Goal: Transaction & Acquisition: Purchase product/service

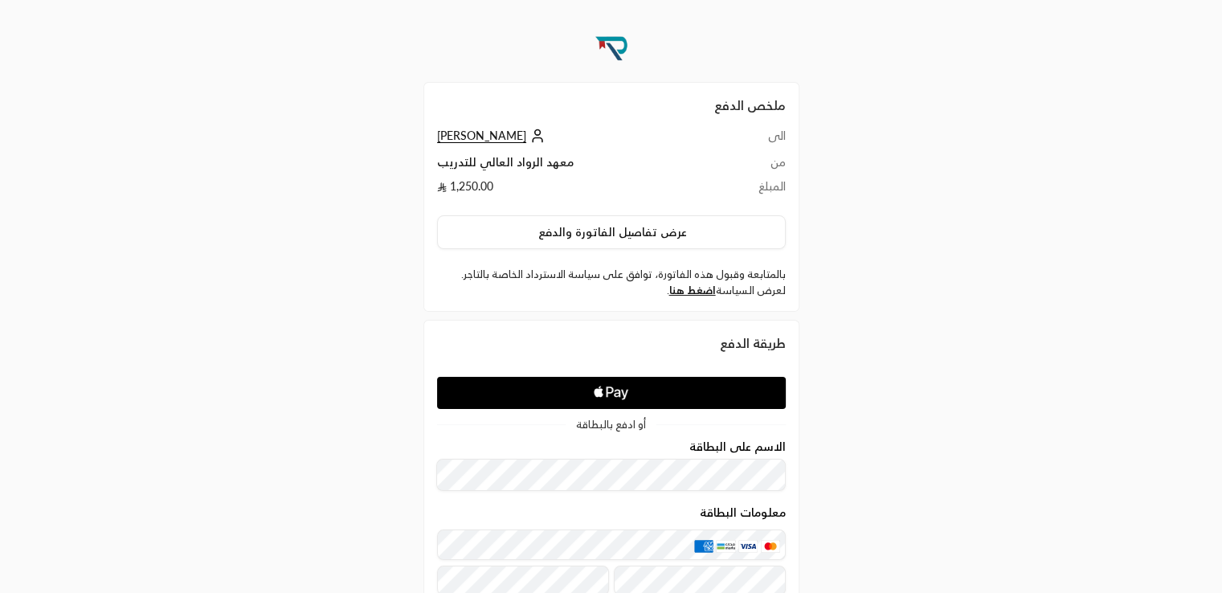
scroll to position [170, 0]
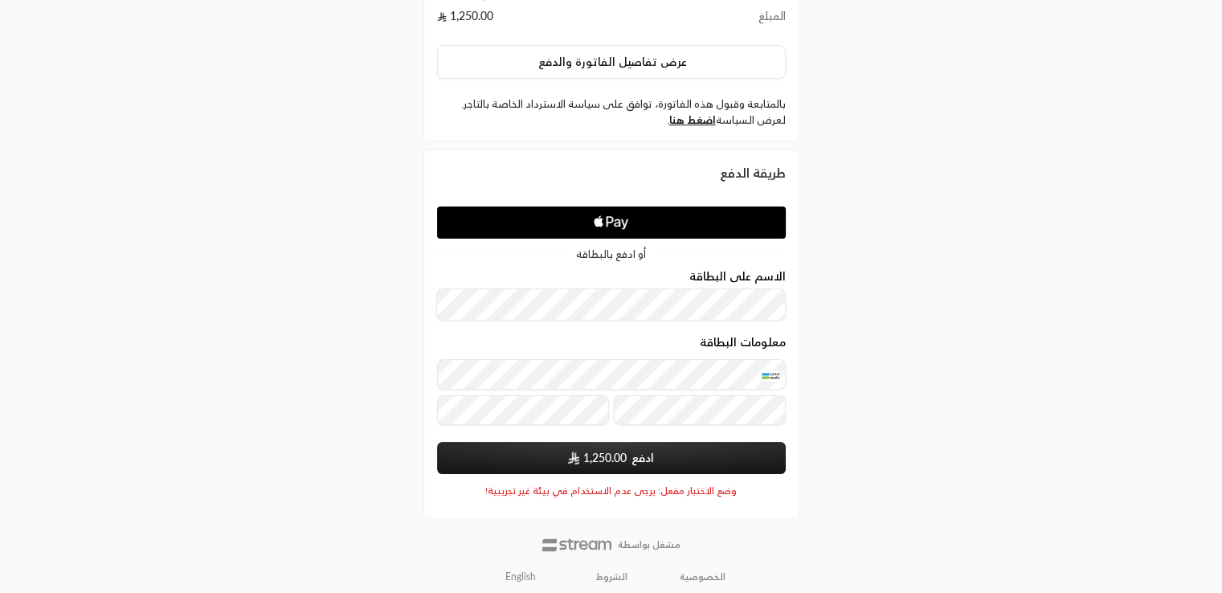
click at [604, 450] on span "1,250.00" at bounding box center [604, 458] width 43 height 16
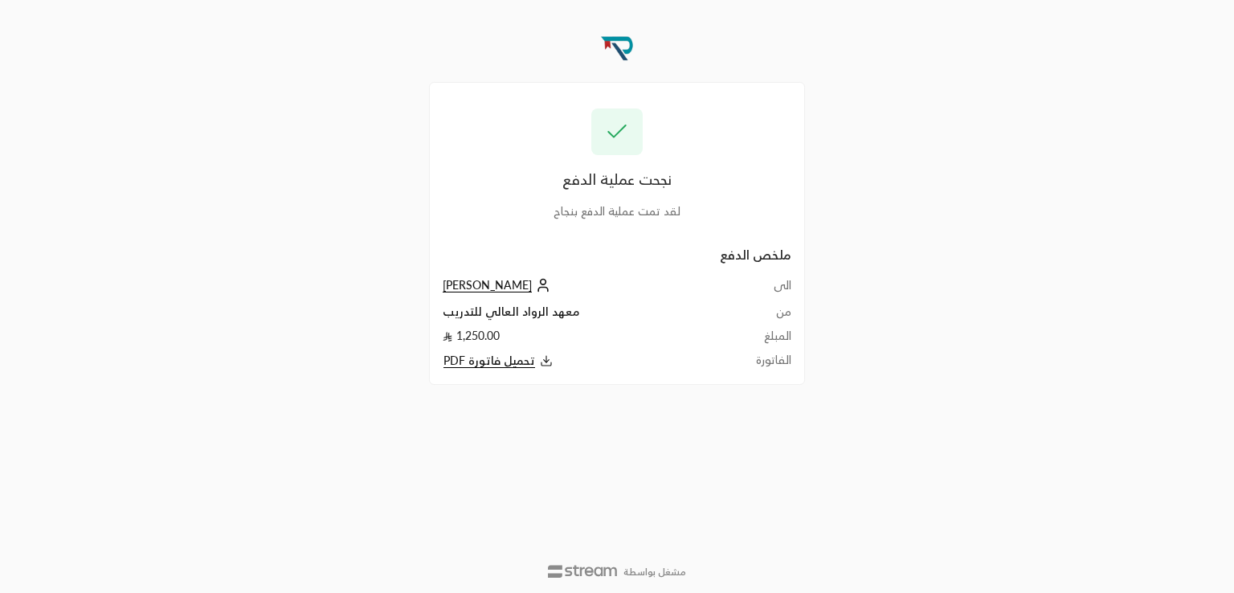
click at [489, 280] on span "[PERSON_NAME]" at bounding box center [487, 285] width 89 height 14
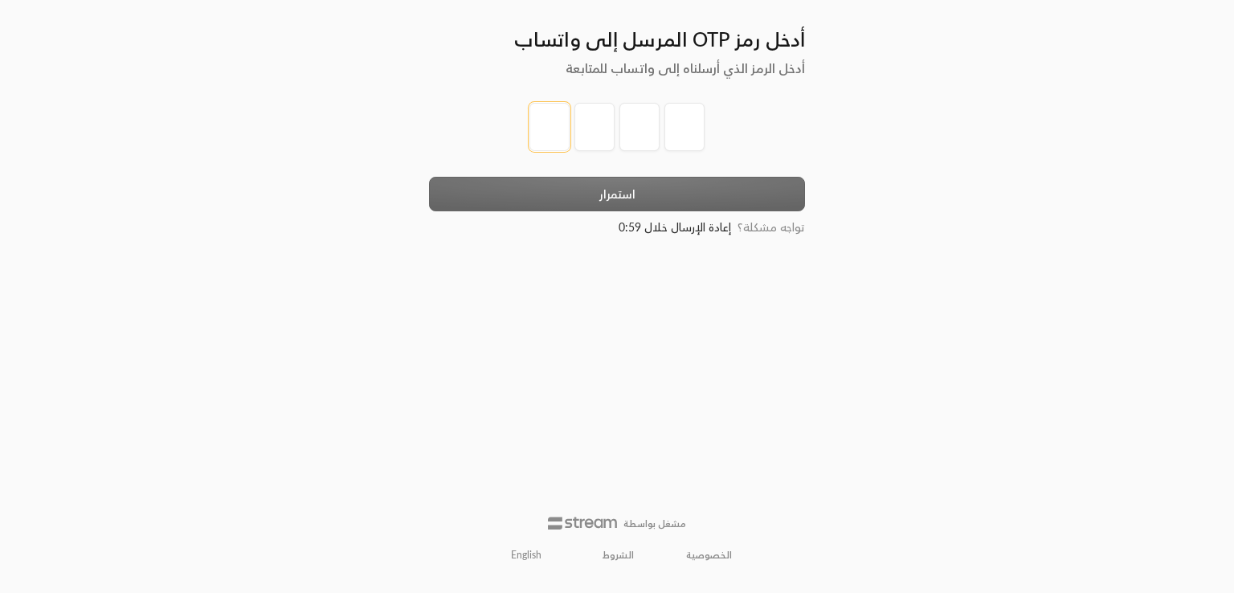
click at [554, 125] on input "tel" at bounding box center [550, 127] width 40 height 48
type input "1"
type input "2"
type input "3"
type input "4"
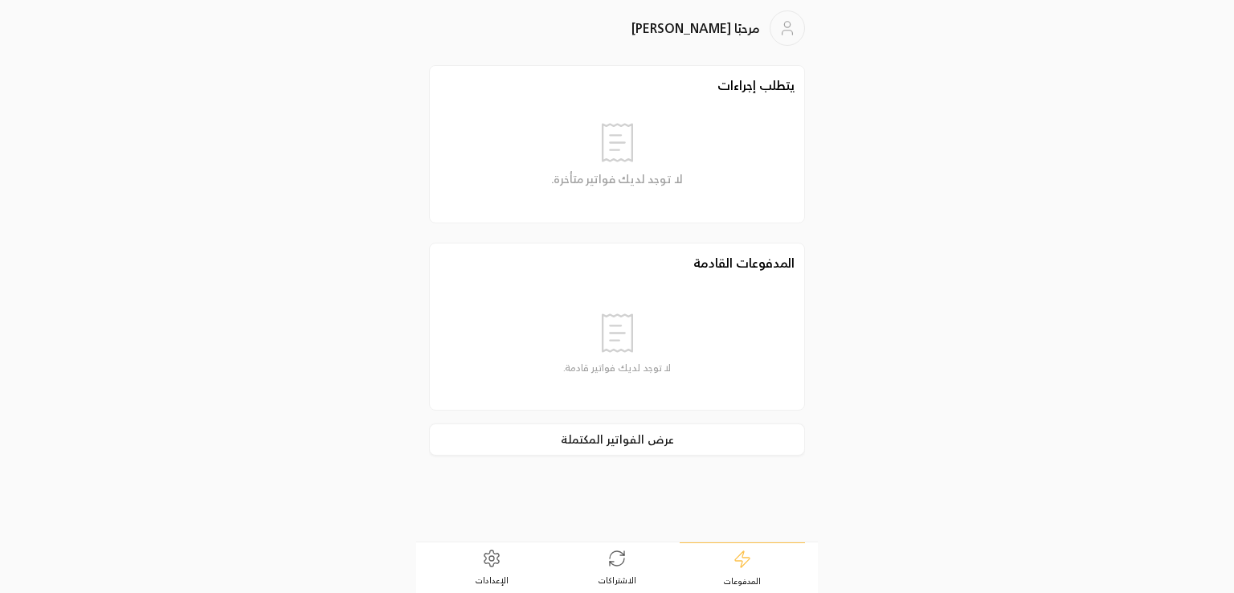
click at [493, 555] on icon at bounding box center [491, 558] width 19 height 19
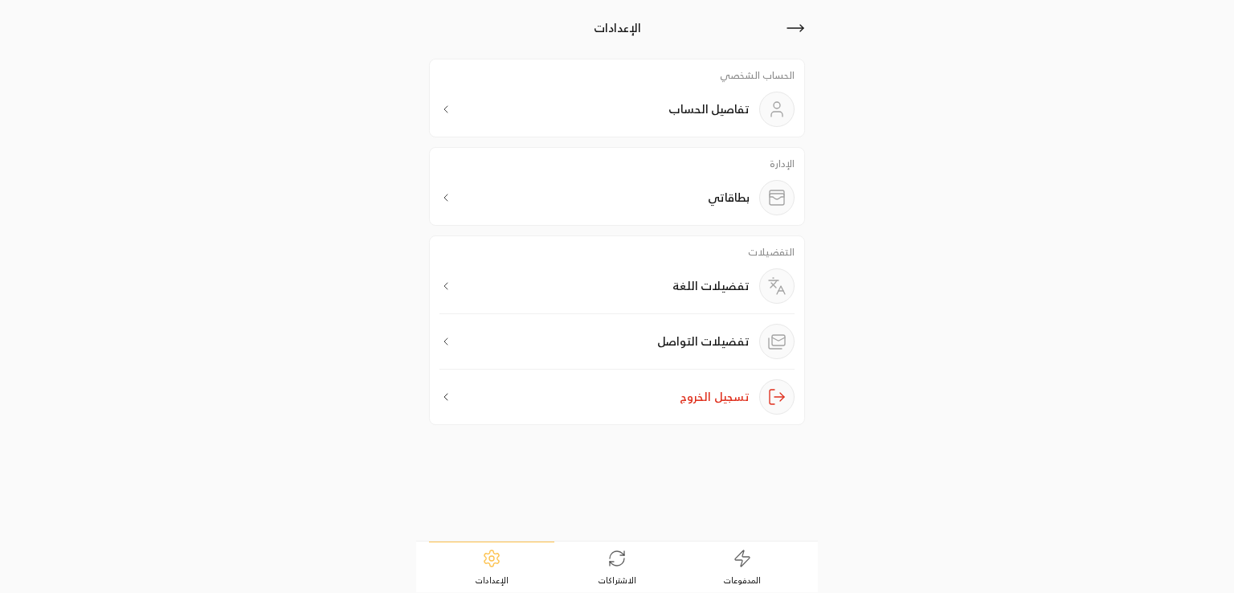
click at [700, 291] on p "تفضيلات اللغة" at bounding box center [711, 286] width 77 height 16
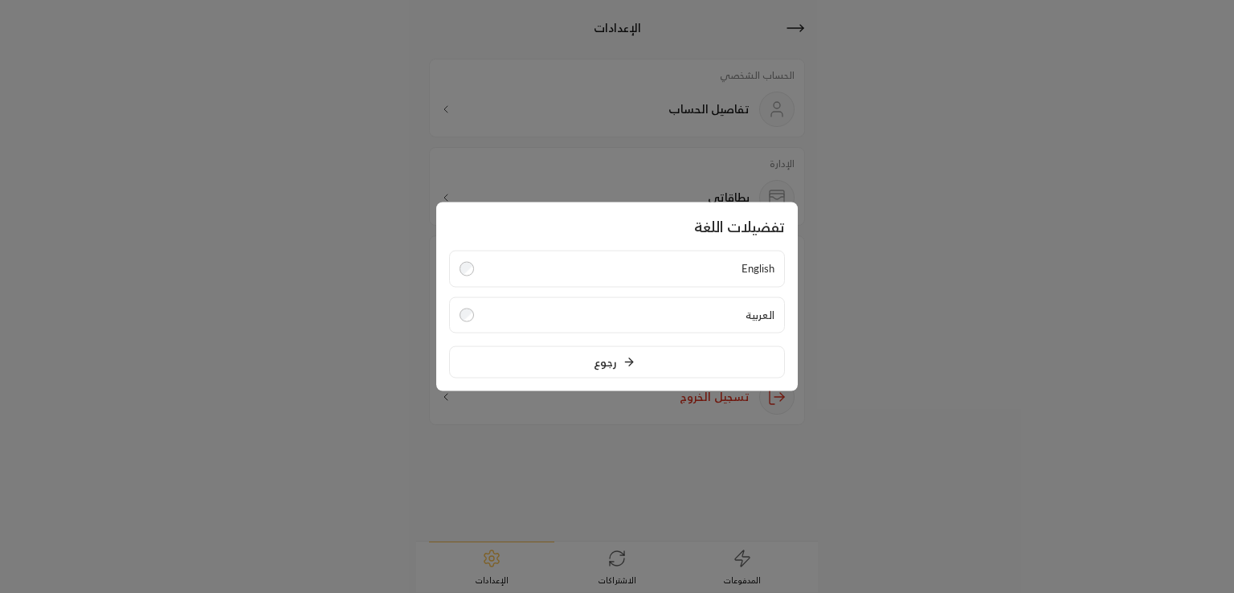
click at [915, 331] on div at bounding box center [617, 296] width 1234 height 593
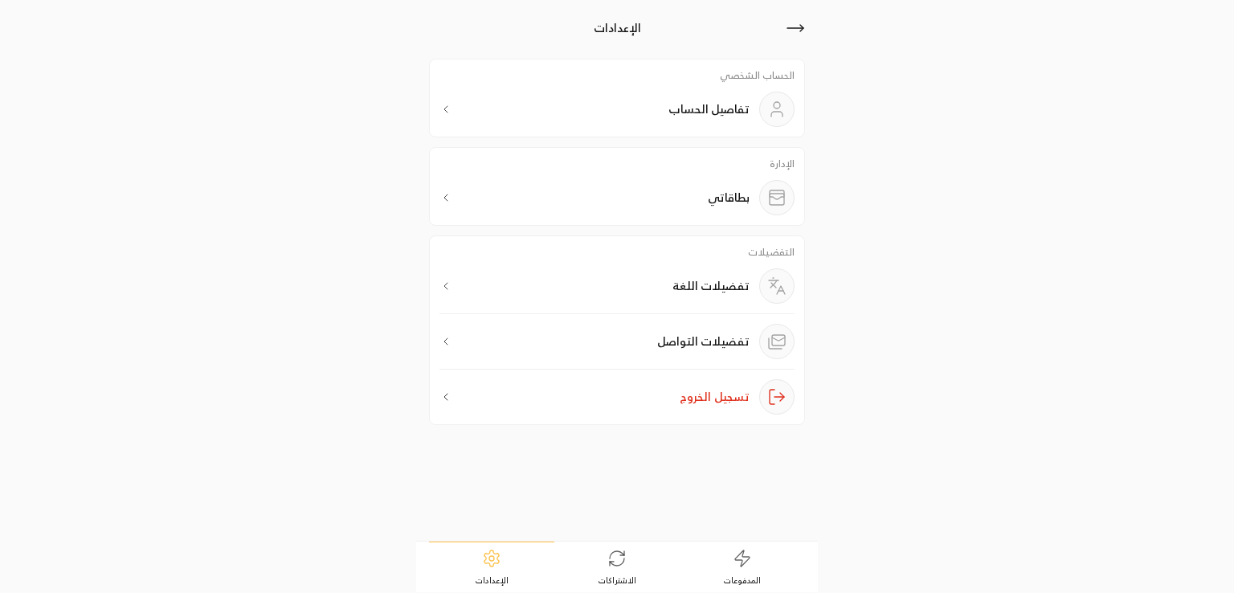
click at [726, 280] on p "تفضيلات اللغة" at bounding box center [711, 286] width 77 height 16
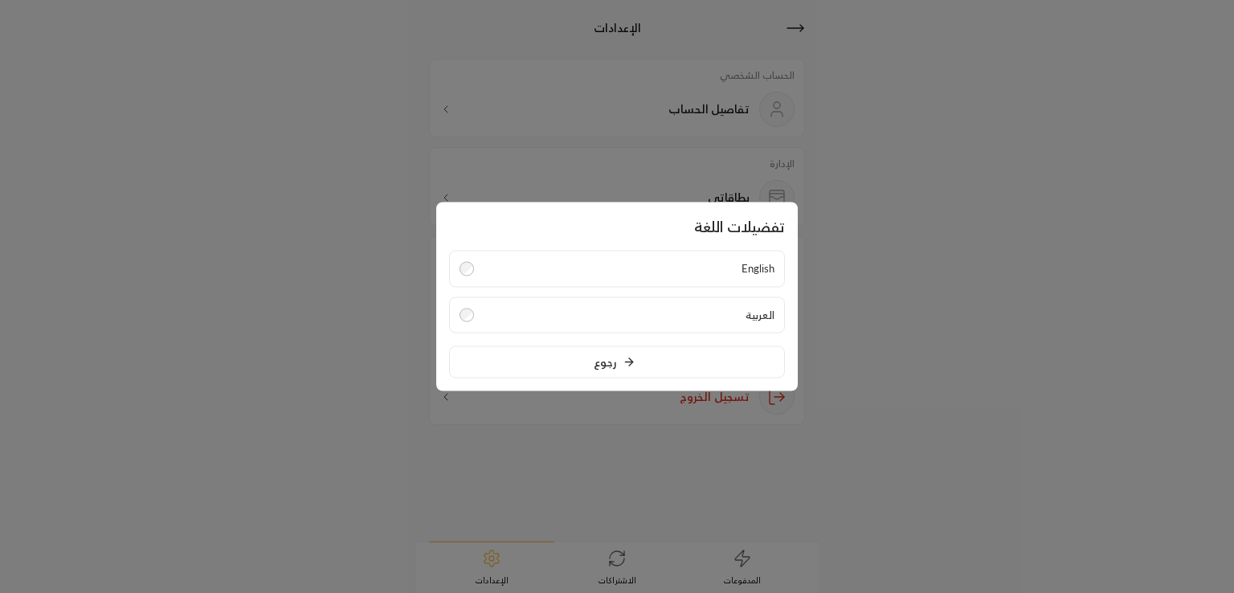
click at [893, 326] on div at bounding box center [617, 296] width 1234 height 593
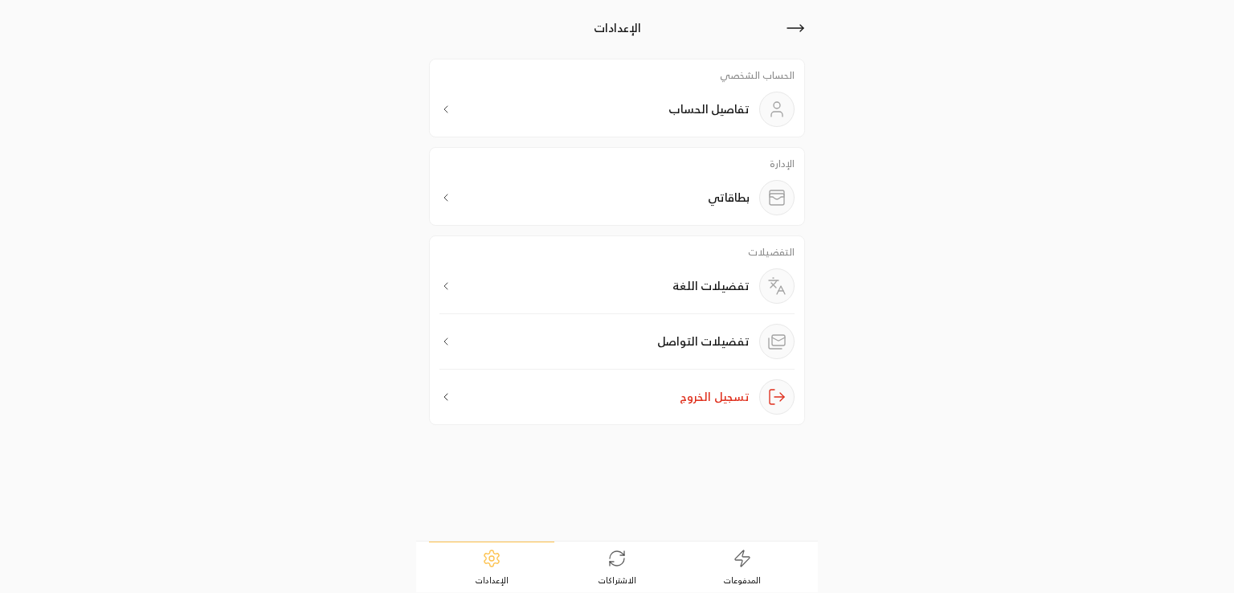
click at [721, 284] on p "تفضيلات اللغة" at bounding box center [711, 286] width 77 height 16
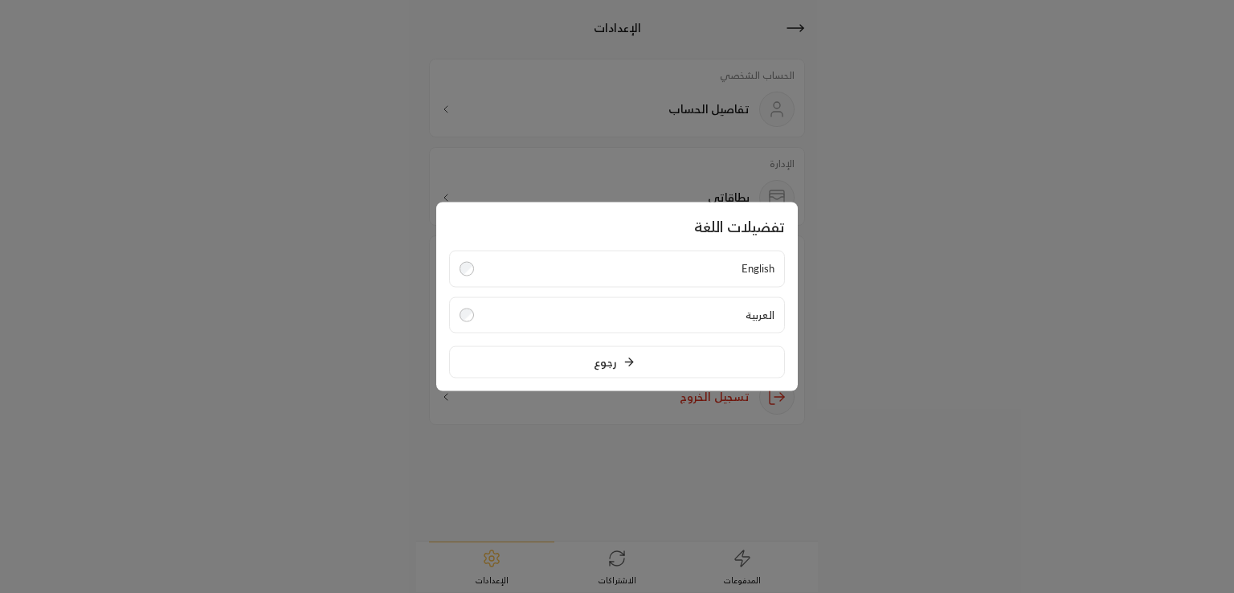
click at [701, 271] on label "English" at bounding box center [617, 269] width 336 height 37
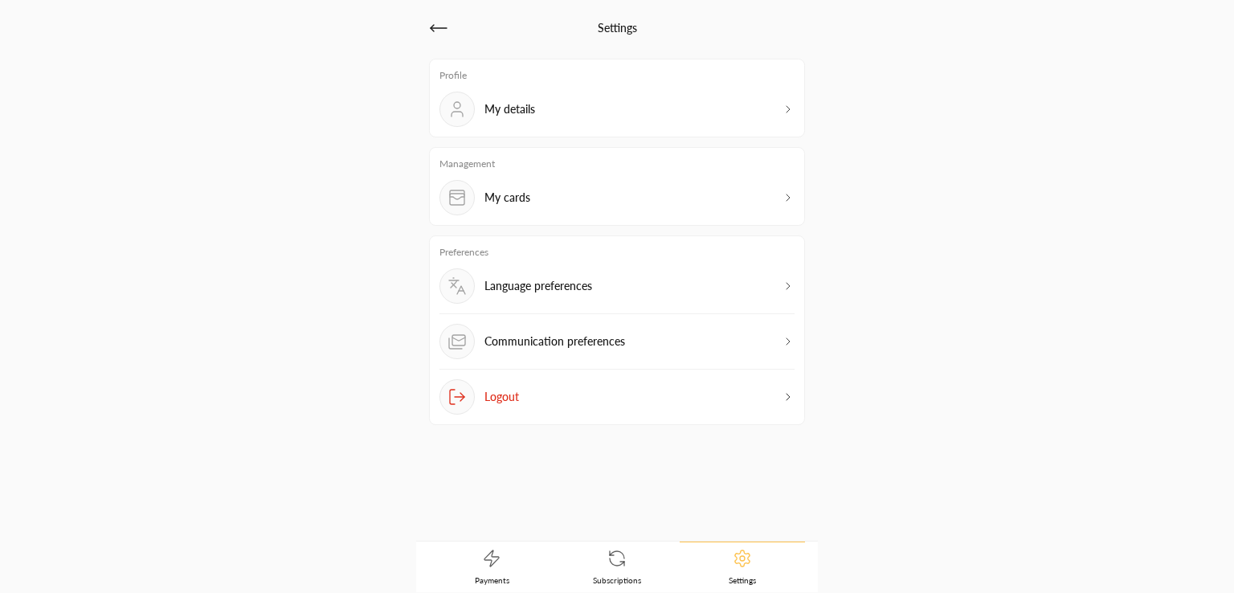
click at [906, 264] on div "Settings Profile My details Management My cards Preferences Language preference…" at bounding box center [617, 296] width 617 height 591
